Goal: Task Accomplishment & Management: Complete application form

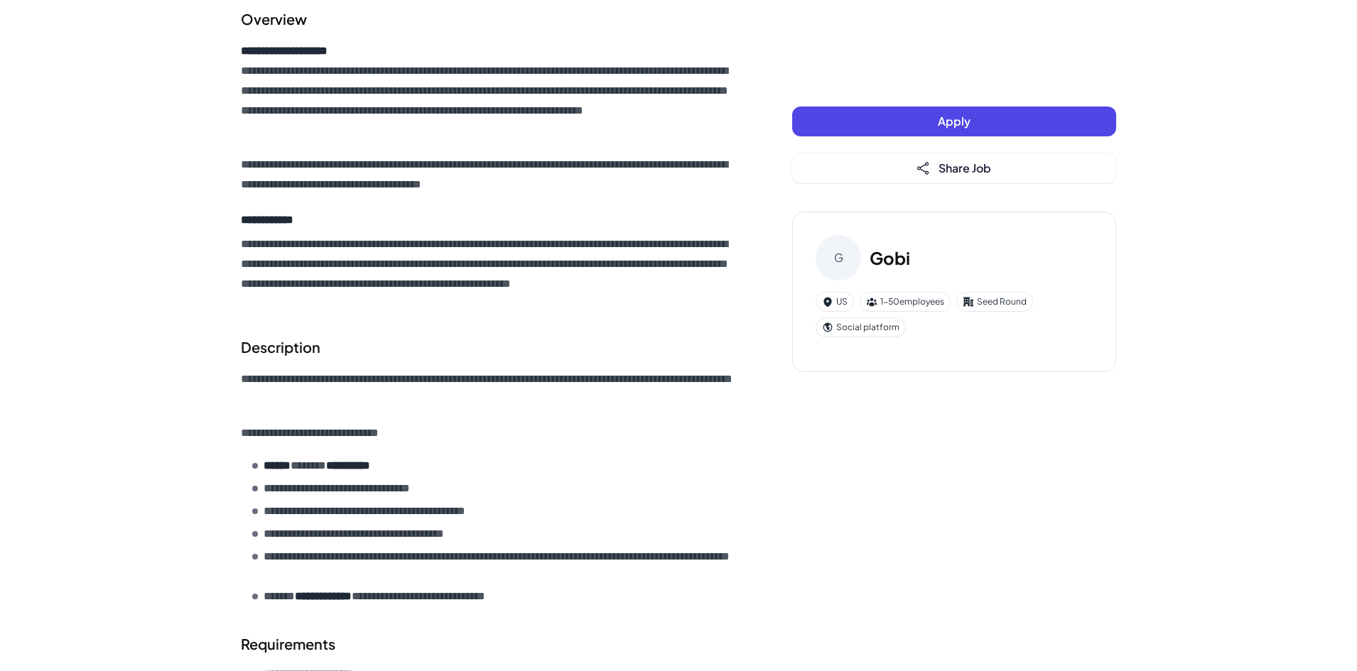
scroll to position [71, 0]
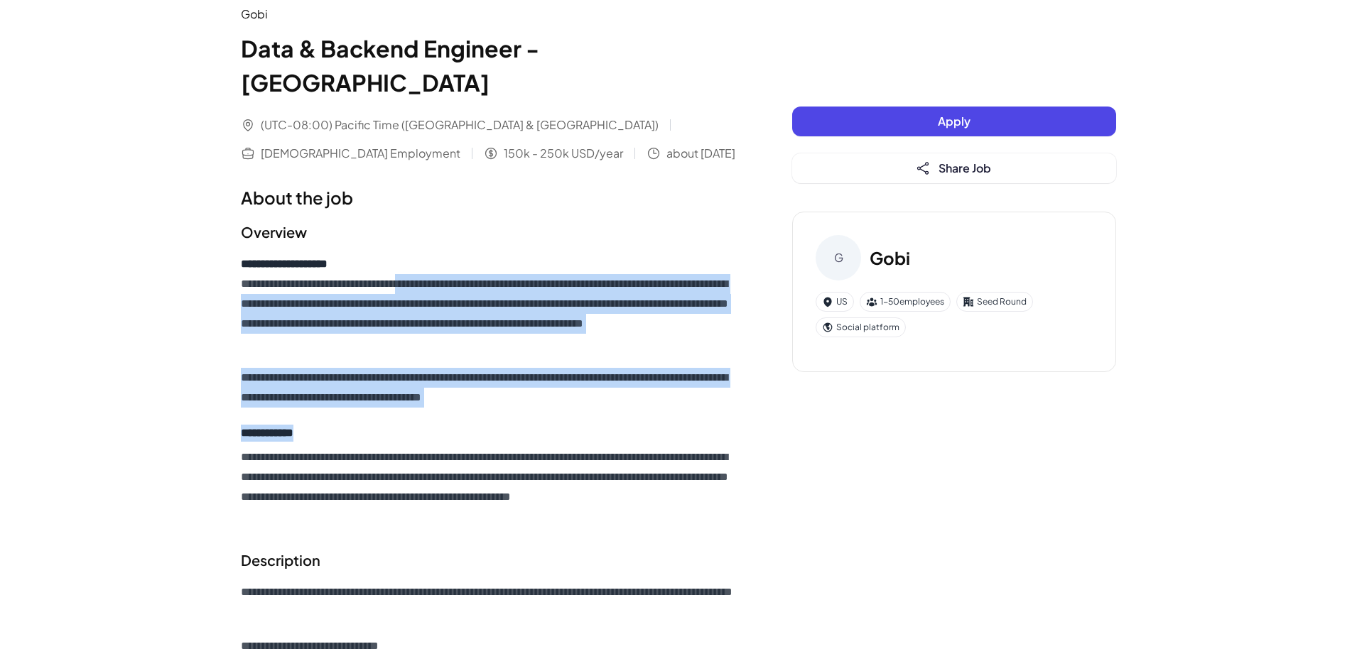
drag, startPoint x: 432, startPoint y: 251, endPoint x: 639, endPoint y: 323, distance: 219.7
click at [605, 310] on p "**********" at bounding box center [488, 303] width 494 height 99
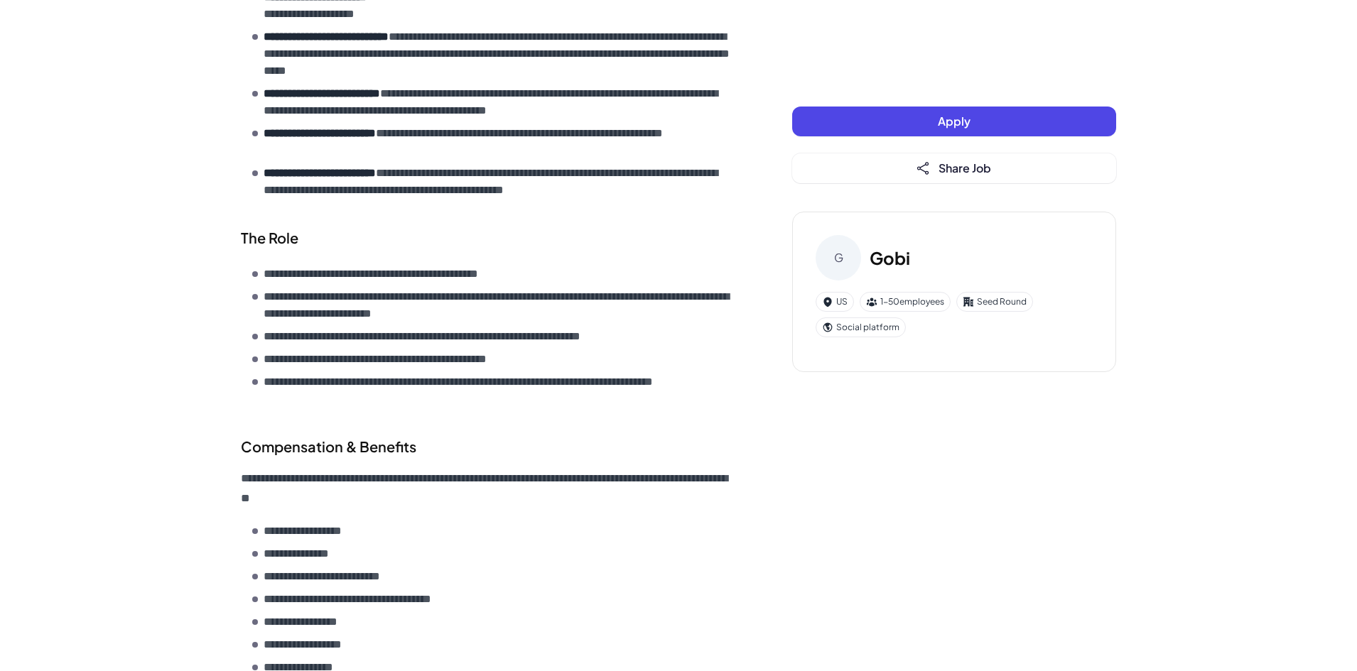
scroll to position [1563, 0]
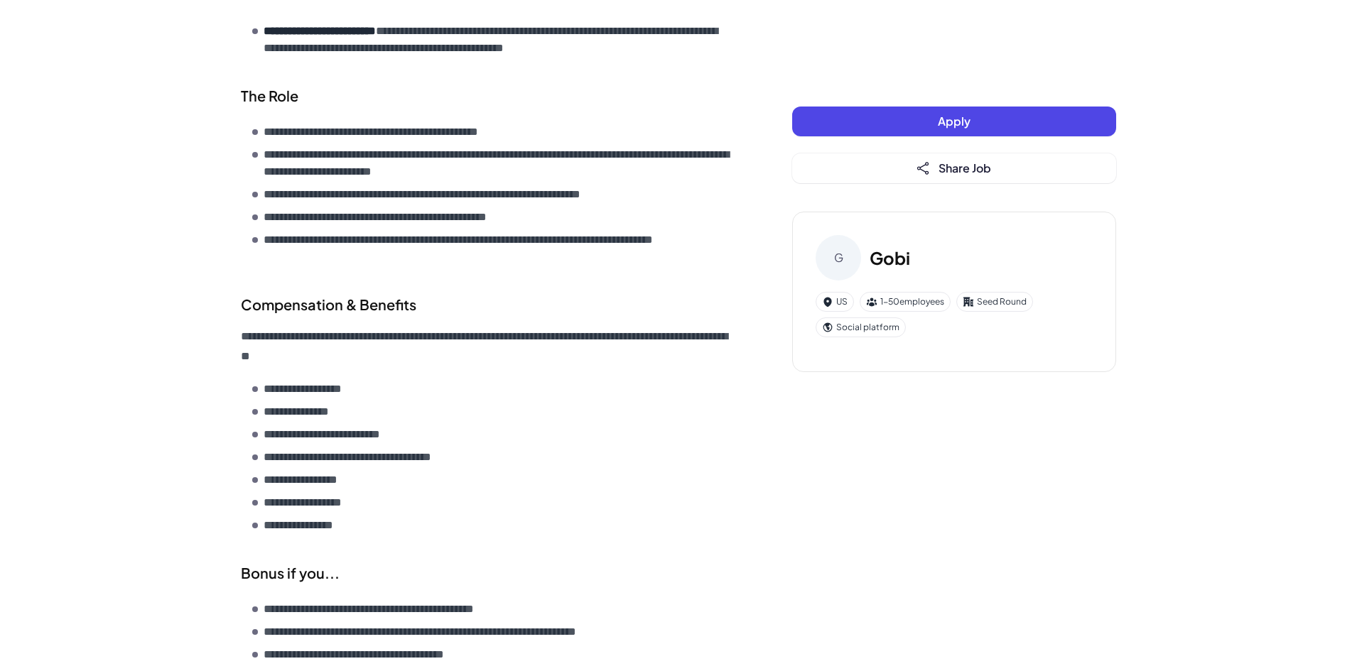
click at [861, 330] on div "Social platform" at bounding box center [860, 328] width 90 height 20
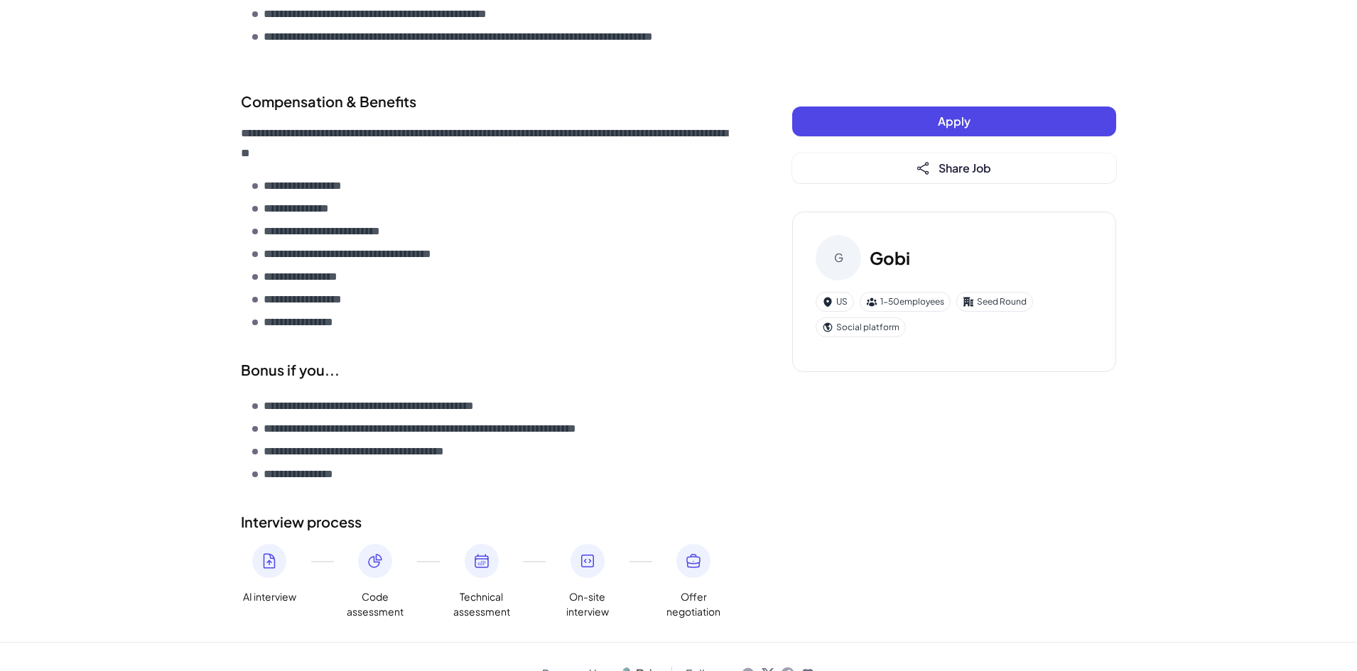
click at [916, 119] on button "Apply" at bounding box center [954, 122] width 324 height 30
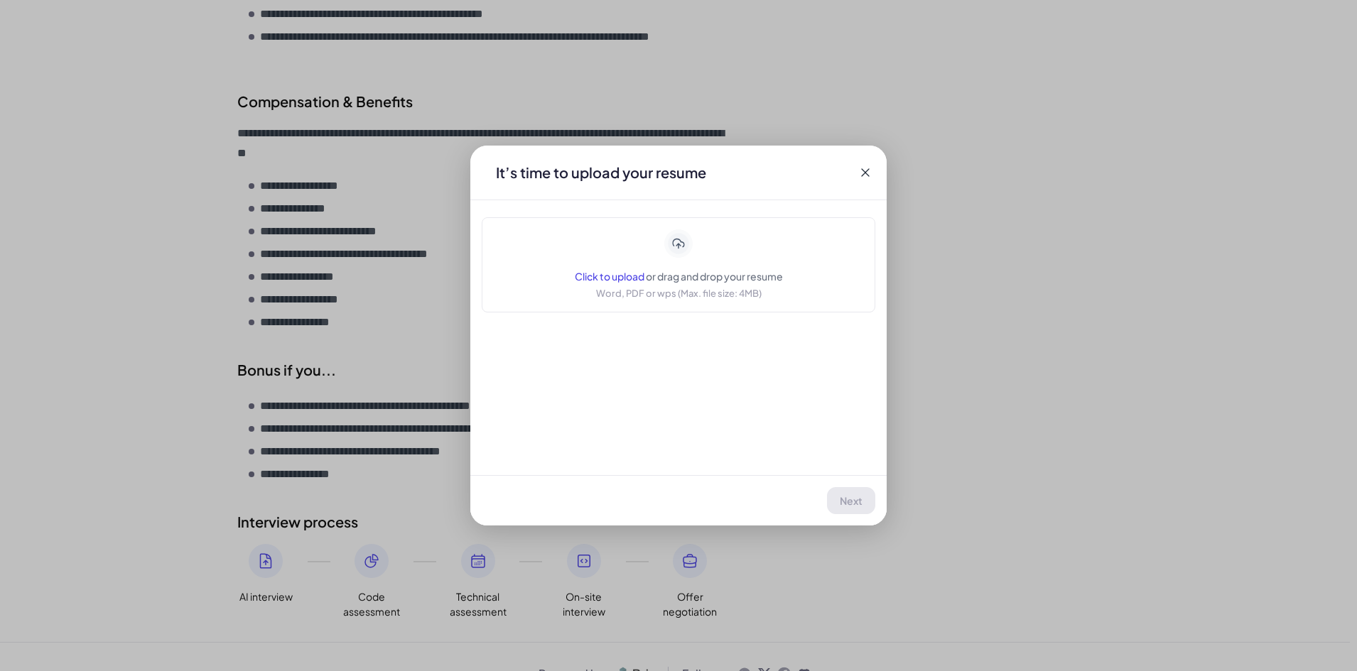
click at [872, 171] on icon at bounding box center [865, 172] width 14 height 14
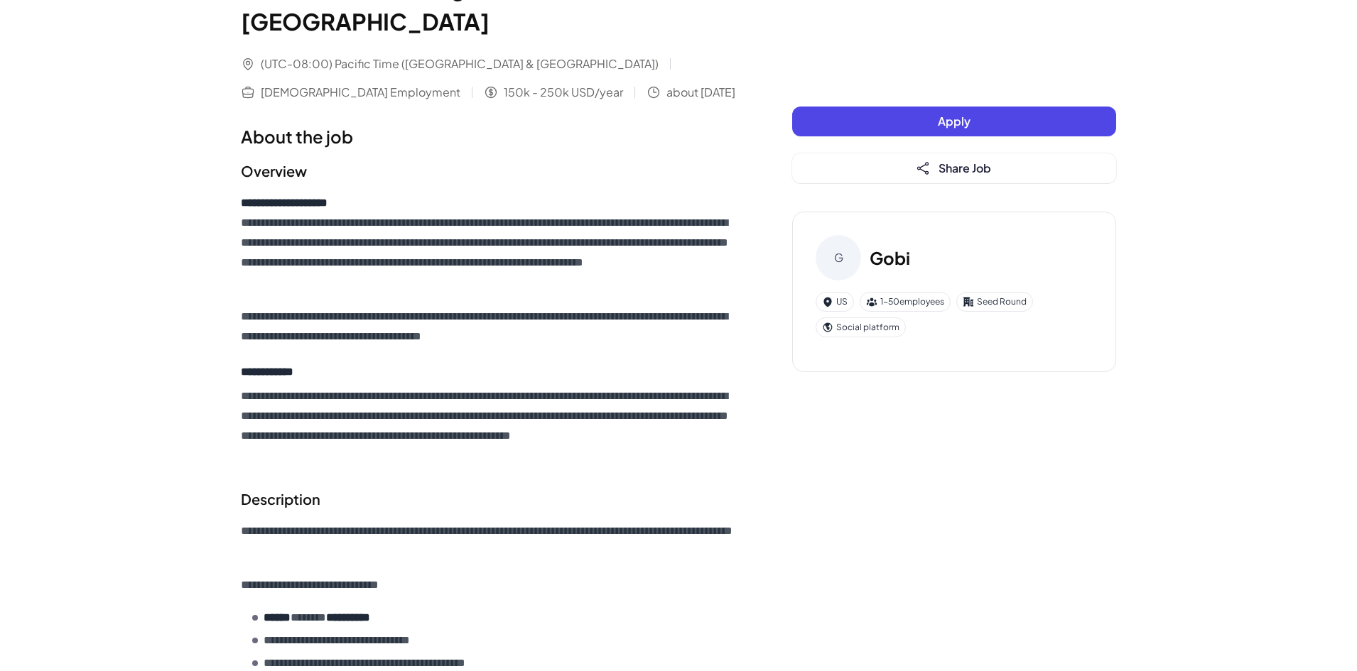
scroll to position [0, 0]
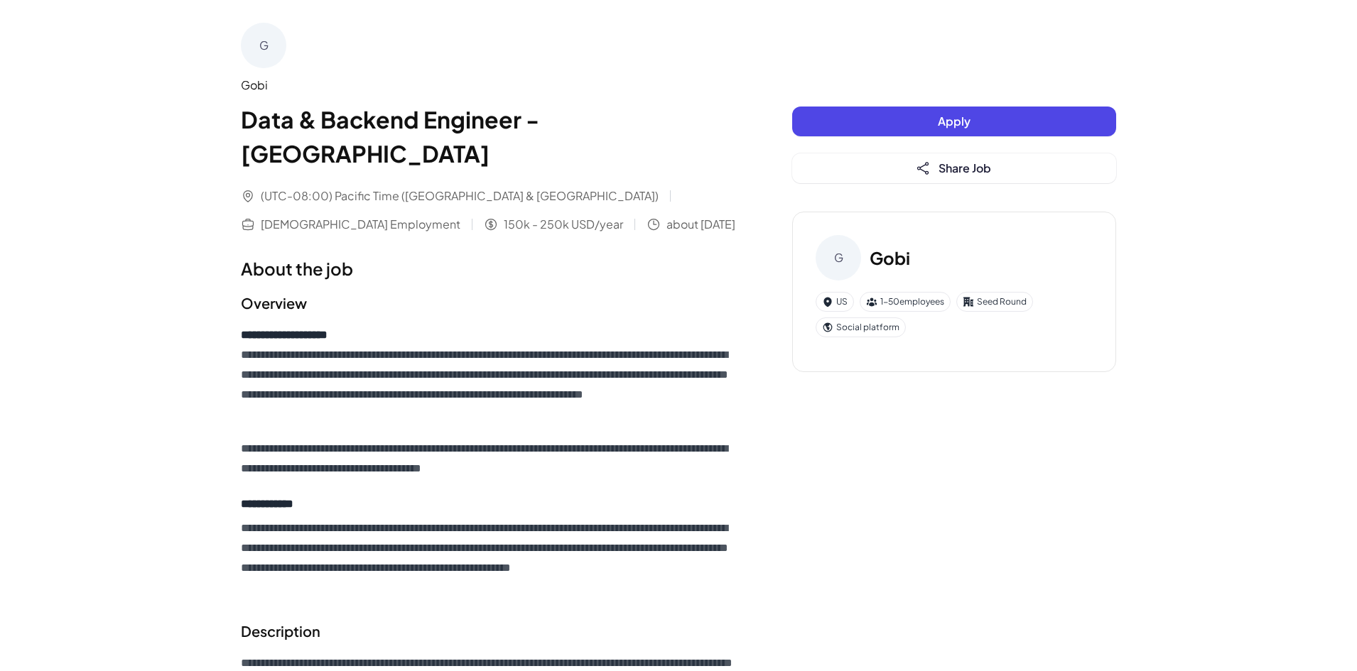
drag, startPoint x: 422, startPoint y: 195, endPoint x: 529, endPoint y: 230, distance: 112.8
click at [528, 192] on div "(UTC-08:00) Pacific Time ([GEOGRAPHIC_DATA] & [GEOGRAPHIC_DATA]) [DEMOGRAPHIC_D…" at bounding box center [488, 210] width 494 height 45
click at [529, 256] on h1 "About the job" at bounding box center [488, 269] width 494 height 26
